Goal: Task Accomplishment & Management: Manage account settings

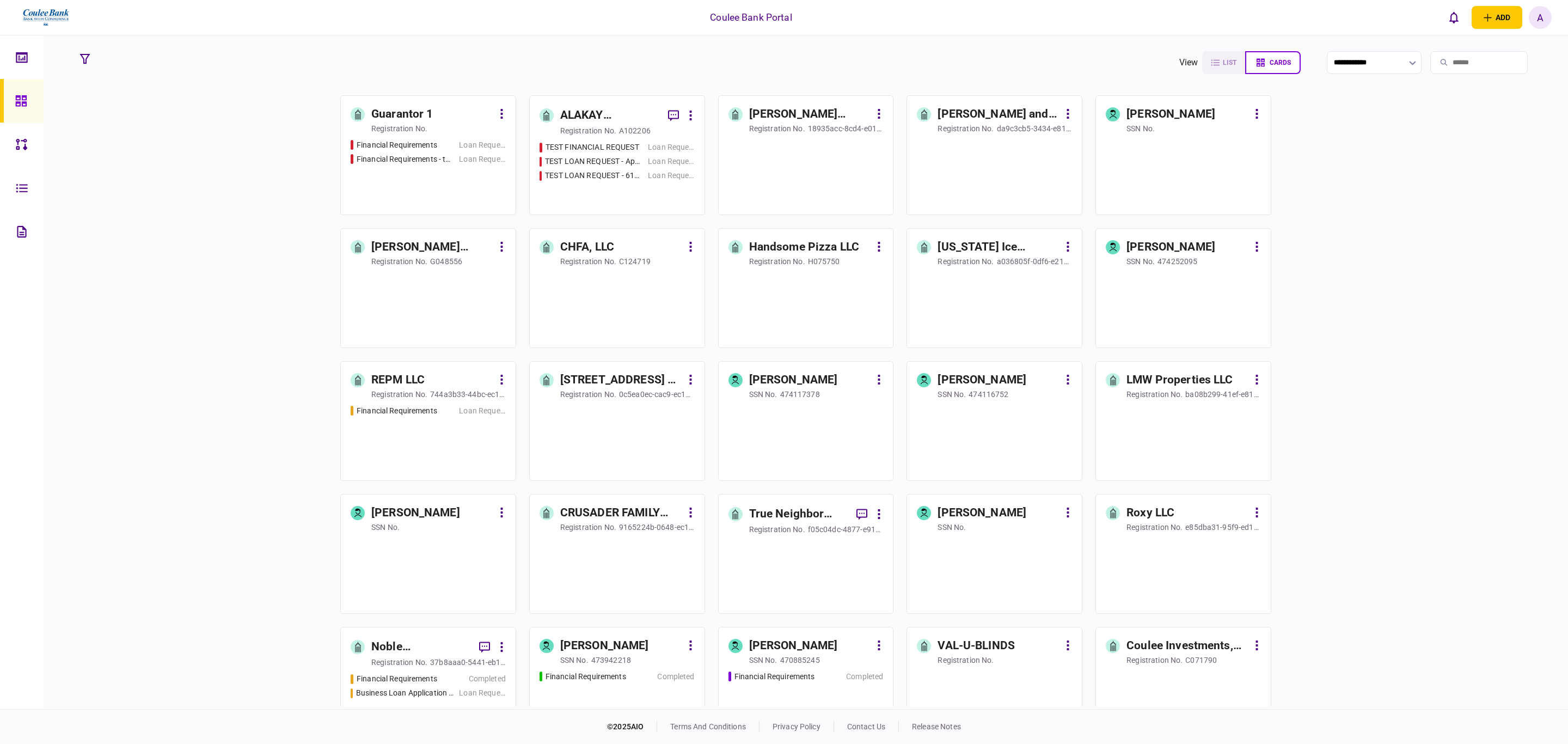
click at [1542, 13] on div "A" at bounding box center [1541, 18] width 23 height 23
drag, startPoint x: 1511, startPoint y: 211, endPoint x: 1532, endPoint y: 219, distance: 22.5
click at [1511, 211] on link "Account management" at bounding box center [1493, 216] width 123 height 16
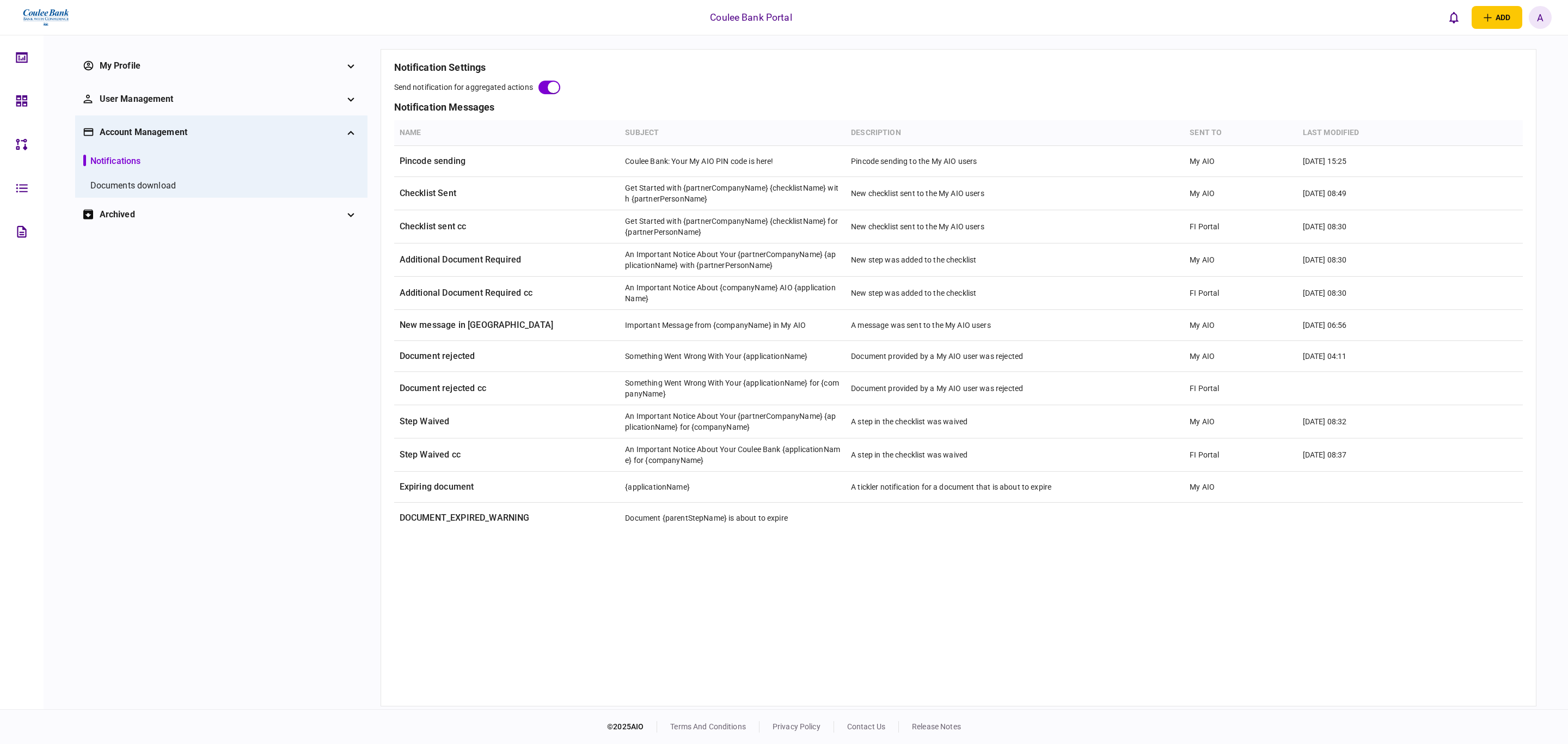
click at [142, 184] on div "Documents download" at bounding box center [133, 185] width 85 height 13
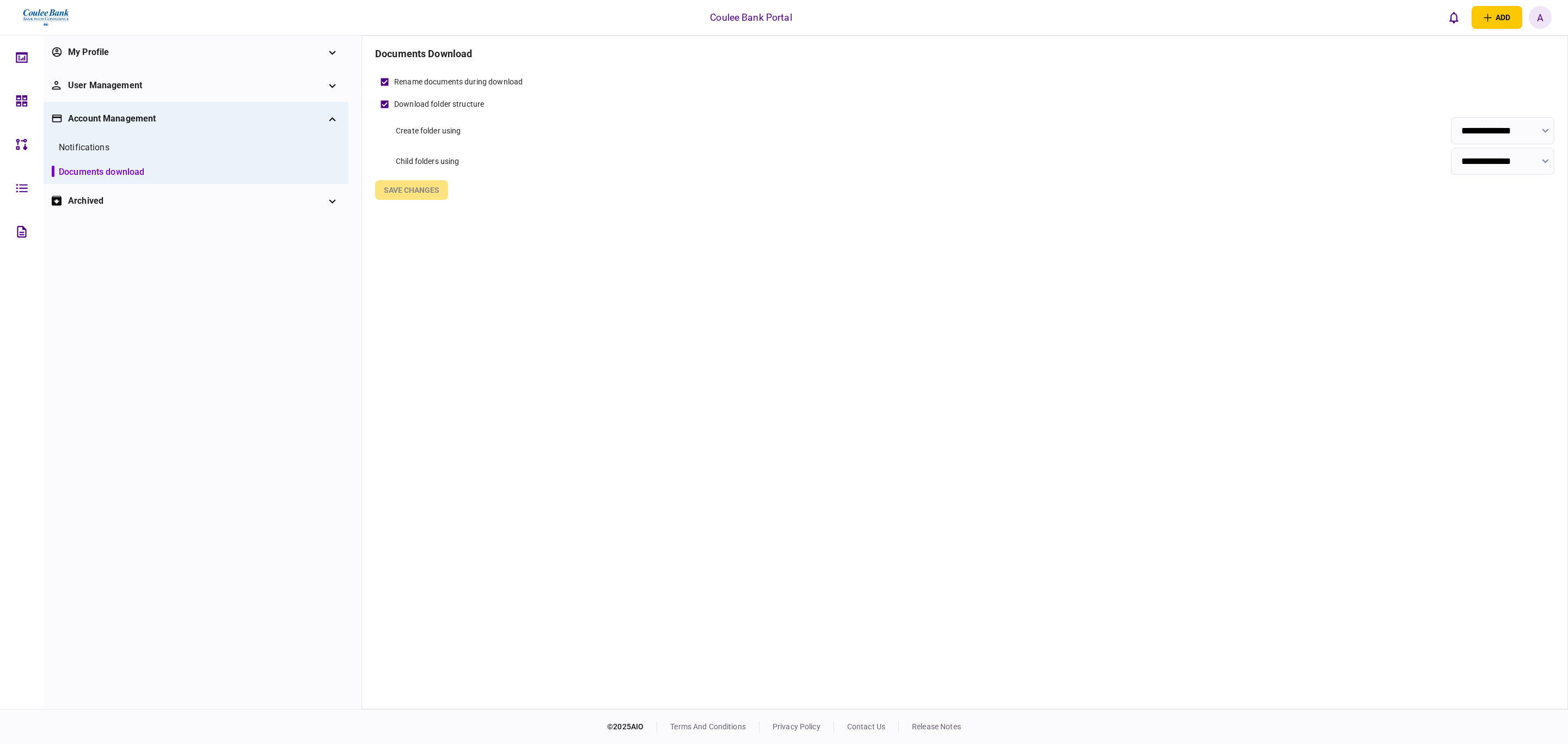
click at [125, 85] on div "User management" at bounding box center [196, 85] width 256 height 13
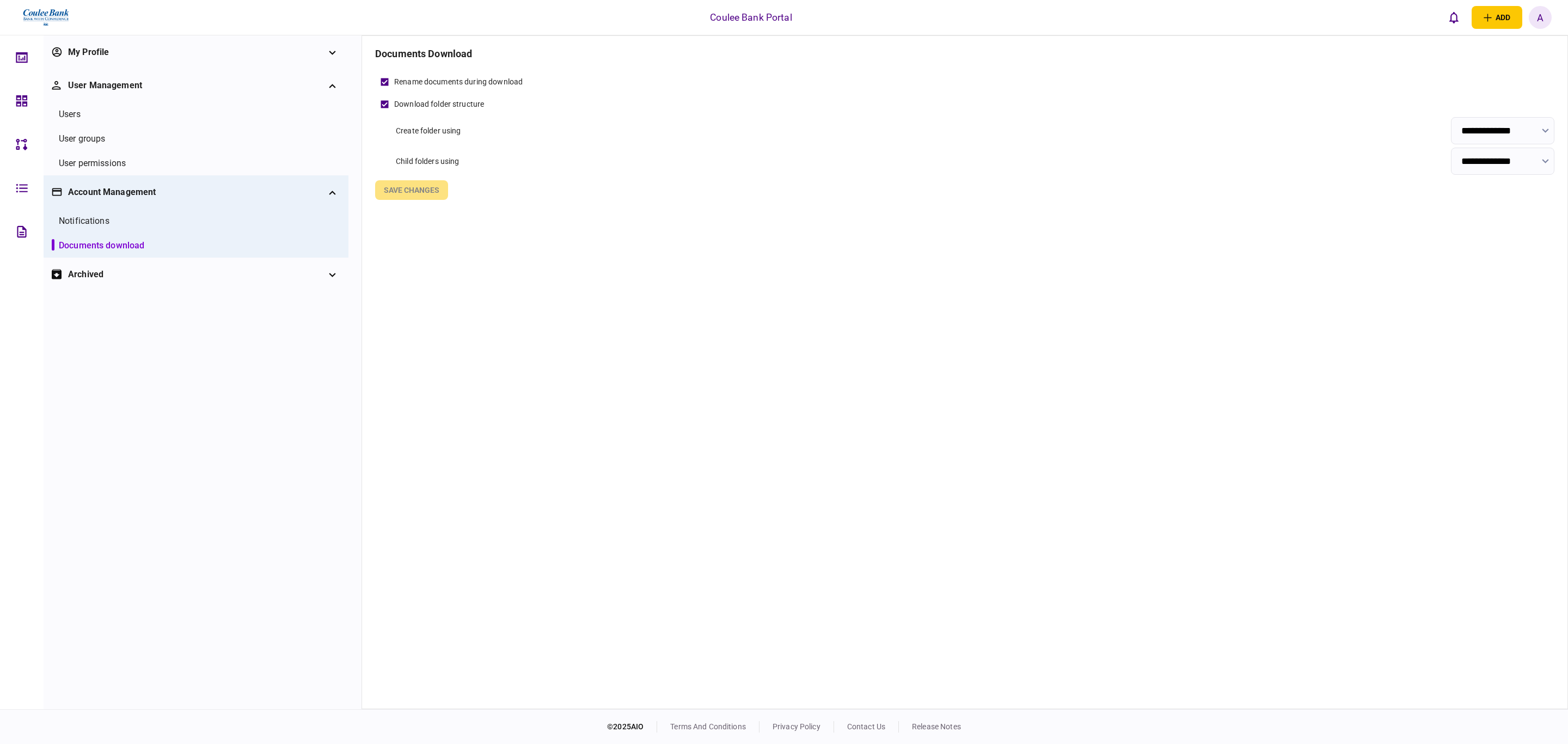
click at [101, 217] on div "notifications" at bounding box center [84, 220] width 51 height 13
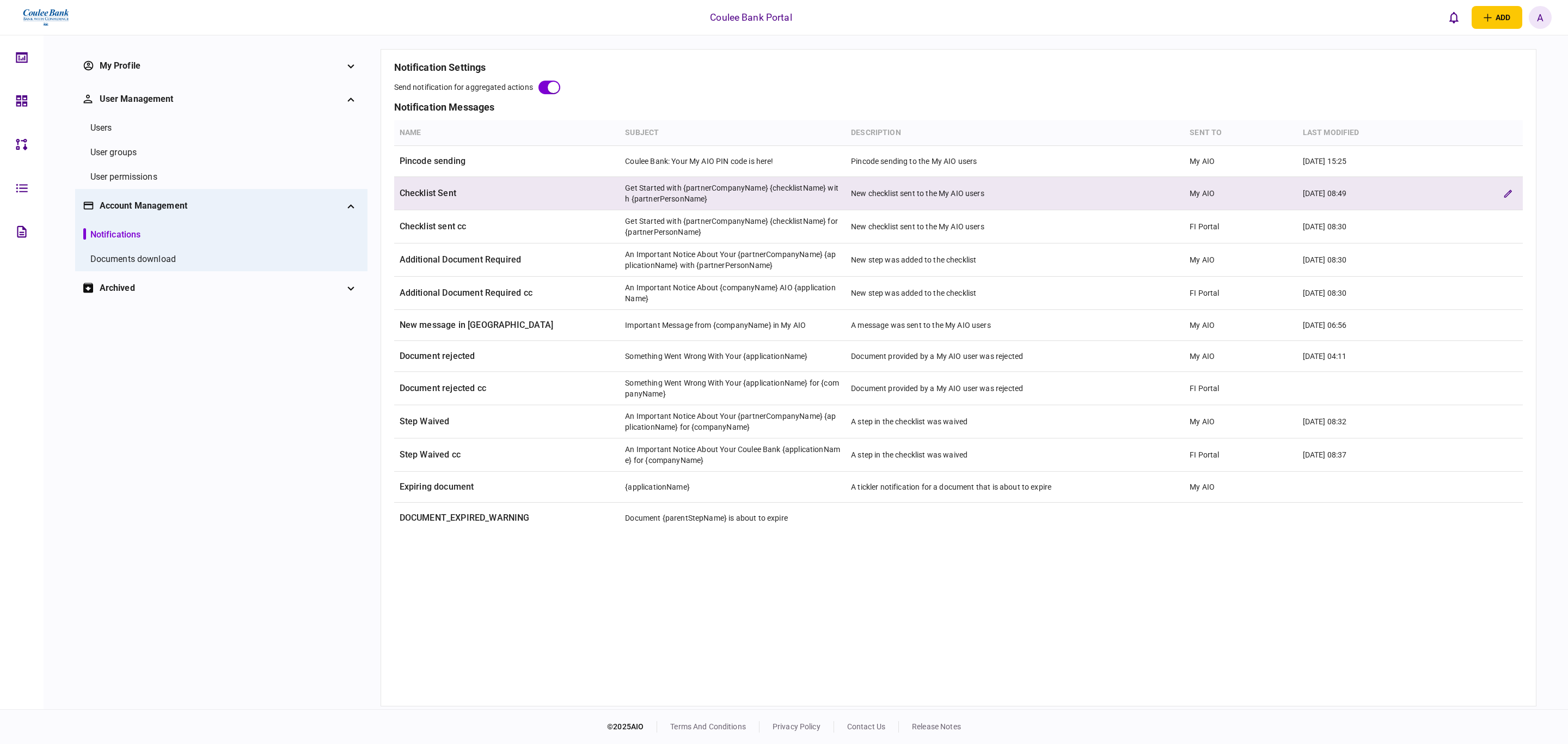
click at [689, 196] on td "Get Started with {partnerCompanyName} {checklistName} with {partnerPersonName}" at bounding box center [732, 194] width 226 height 33
click at [673, 194] on td "Get Started with {partnerCompanyName} {checklistName} with {partnerPersonName}" at bounding box center [732, 194] width 226 height 33
click at [1504, 197] on icon "edit verification rule" at bounding box center [1507, 193] width 8 height 8
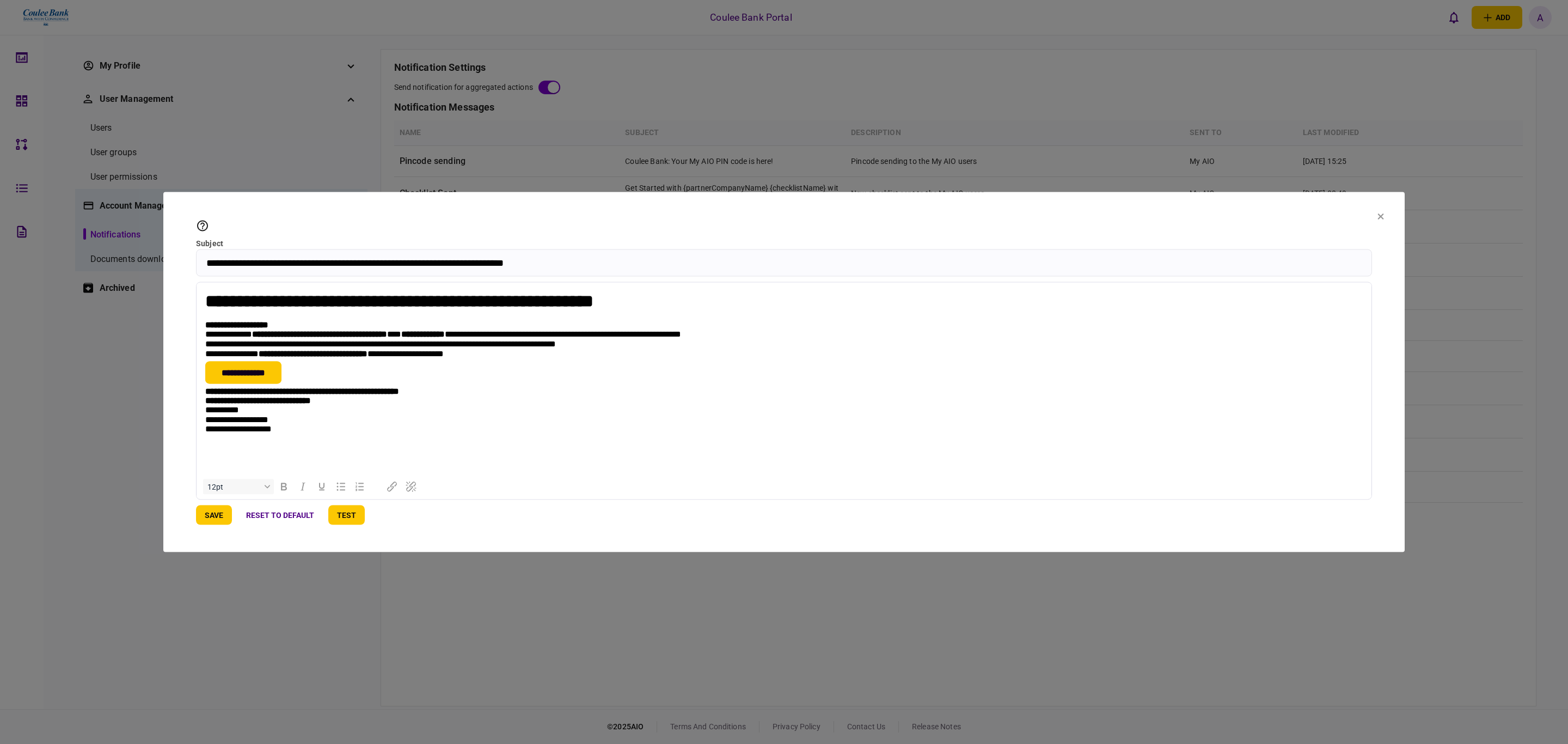
click at [208, 230] on icon at bounding box center [202, 225] width 13 height 13
